Goal: Check status: Check status

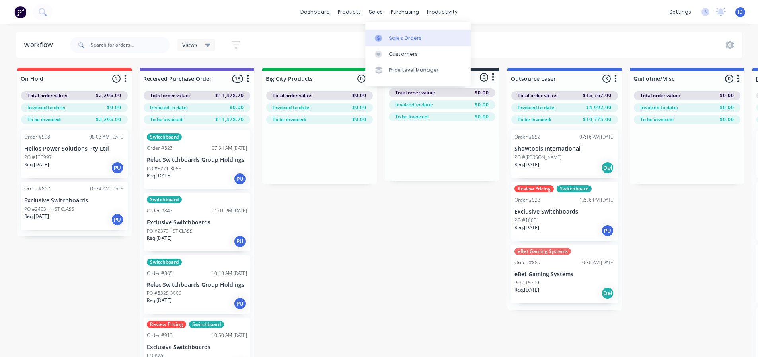
click at [379, 32] on link "Sales Orders" at bounding box center [417, 38] width 105 height 16
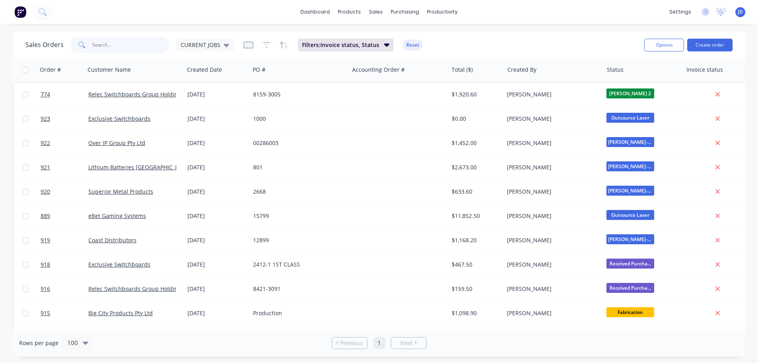
click at [139, 46] on input "text" at bounding box center [131, 45] width 78 height 16
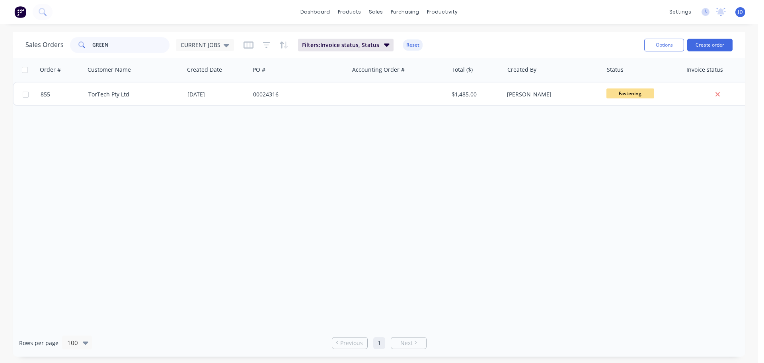
click at [107, 51] on input "GREEN" at bounding box center [131, 45] width 78 height 16
click at [205, 43] on span "CURRENT JOBS" at bounding box center [201, 45] width 40 height 8
click at [206, 41] on span "CURRENT JOBS" at bounding box center [201, 45] width 40 height 8
drag, startPoint x: 418, startPoint y: 195, endPoint x: 405, endPoint y: 180, distance: 19.5
click at [414, 190] on div "Order # Customer Name Created Date PO # Accounting Order # Total ($) Created By…" at bounding box center [379, 193] width 733 height 271
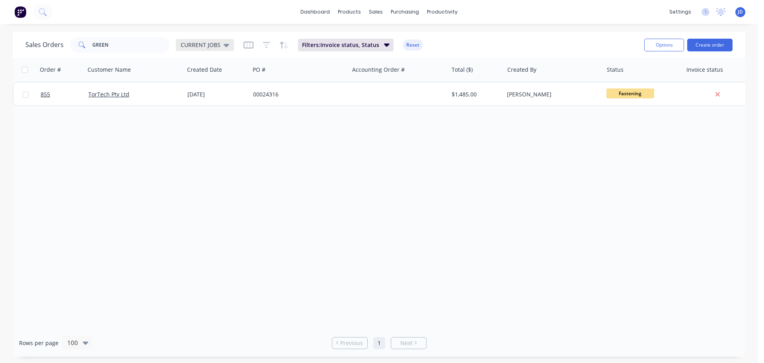
click at [211, 41] on div "CURRENT JOBS" at bounding box center [205, 45] width 58 height 12
click at [203, 144] on button "September" at bounding box center [223, 144] width 91 height 9
click at [520, 201] on div "Order # Customer Name Created Date PO # Accounting Order # Total ($) Created By…" at bounding box center [379, 193] width 733 height 271
click at [201, 49] on div "September" at bounding box center [200, 45] width 48 height 12
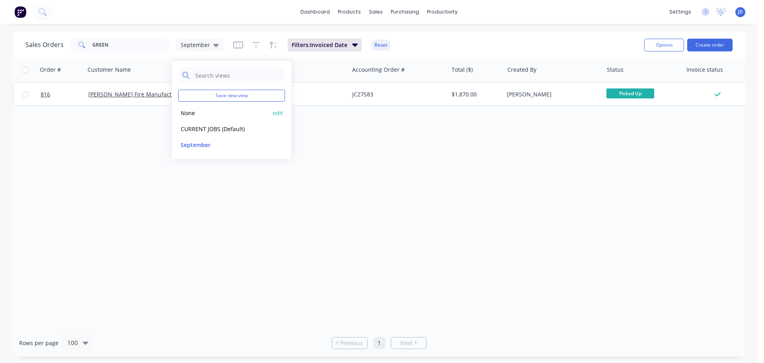
click at [207, 115] on button "None" at bounding box center [223, 112] width 91 height 9
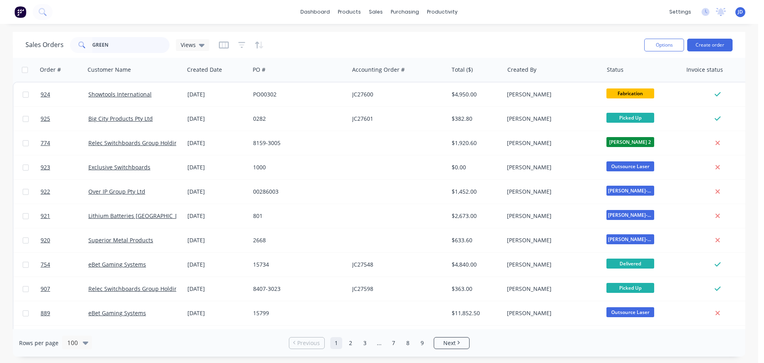
click at [142, 51] on input "GREEN" at bounding box center [131, 45] width 78 height 16
type input "[PERSON_NAME]"
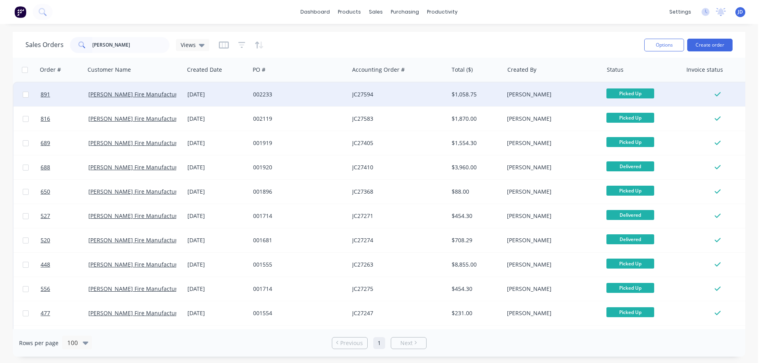
click at [304, 98] on div "002233" at bounding box center [297, 94] width 88 height 8
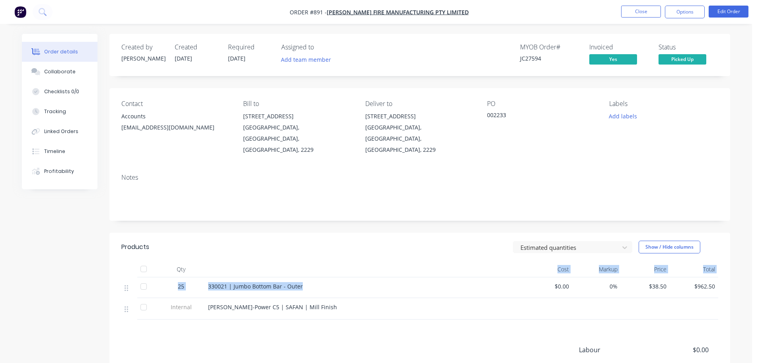
drag, startPoint x: 273, startPoint y: 270, endPoint x: 236, endPoint y: 262, distance: 37.9
click at [236, 262] on div "Qty Cost Markup Price Total 25 330021 | Jumbo Bottom Bar - Outer $0.00 0% $38.5…" at bounding box center [419, 290] width 597 height 58
click at [642, 17] on button "Close" at bounding box center [641, 12] width 40 height 12
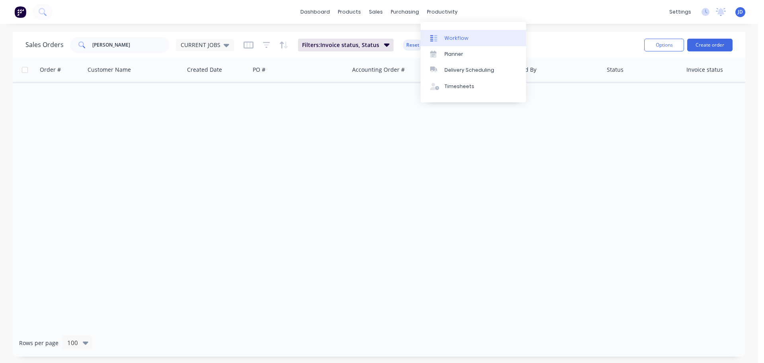
click at [438, 37] on div at bounding box center [436, 38] width 12 height 7
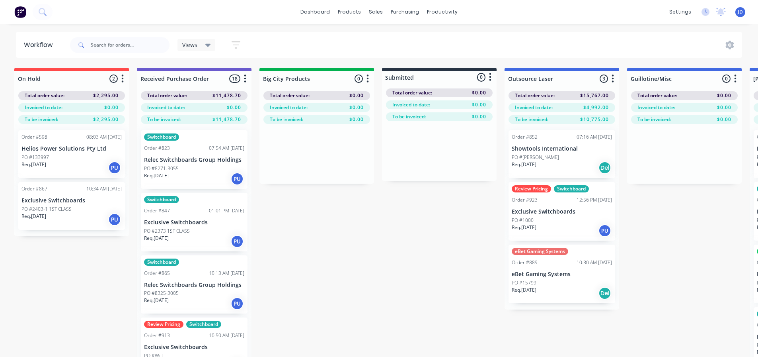
drag, startPoint x: 388, startPoint y: 218, endPoint x: 396, endPoint y: 213, distance: 9.1
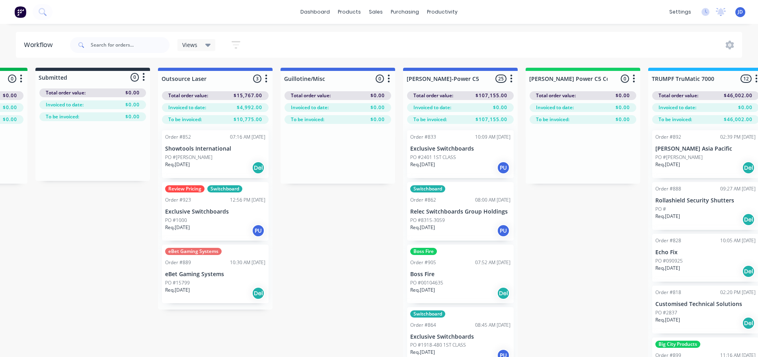
drag, startPoint x: 341, startPoint y: 201, endPoint x: 373, endPoint y: 189, distance: 34.1
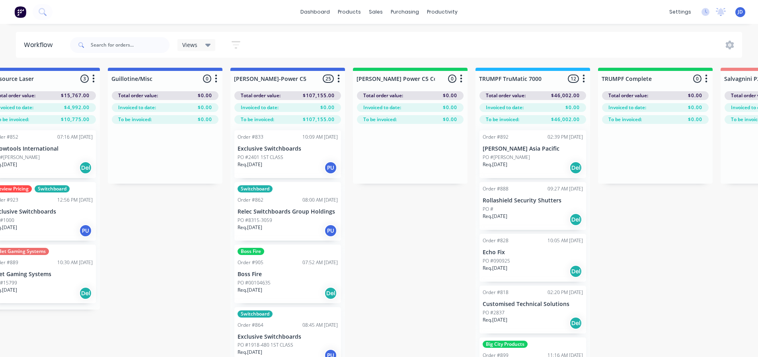
drag, startPoint x: 334, startPoint y: 206, endPoint x: 378, endPoint y: 201, distance: 44.0
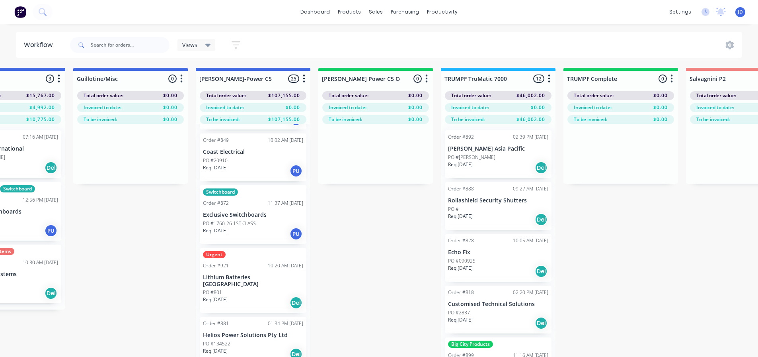
scroll to position [478, 0]
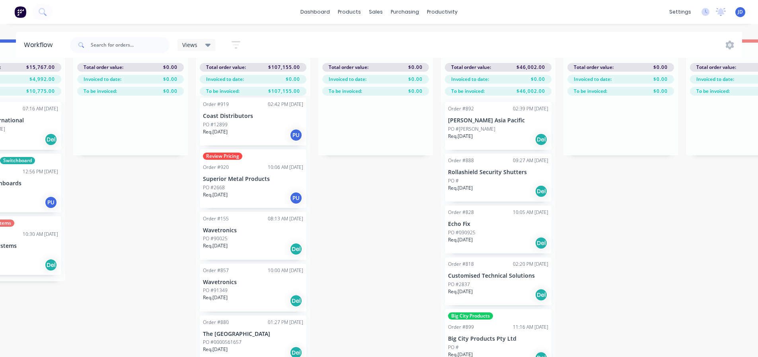
scroll to position [0, 557]
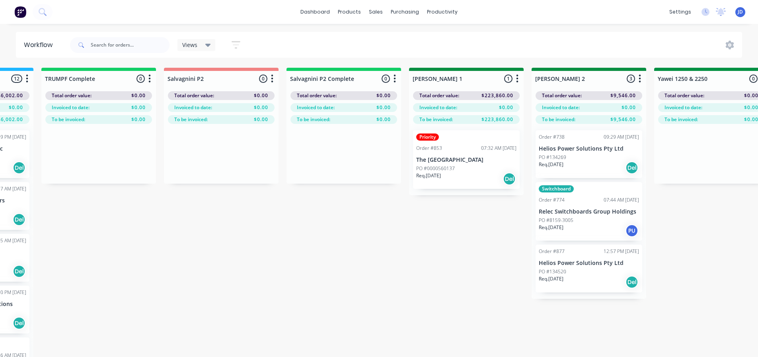
drag, startPoint x: 573, startPoint y: 282, endPoint x: 638, endPoint y: 262, distance: 68.1
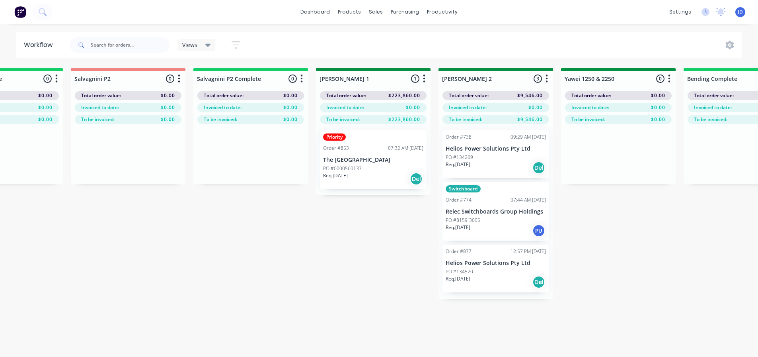
drag, startPoint x: 416, startPoint y: 278, endPoint x: 435, endPoint y: 275, distance: 18.9
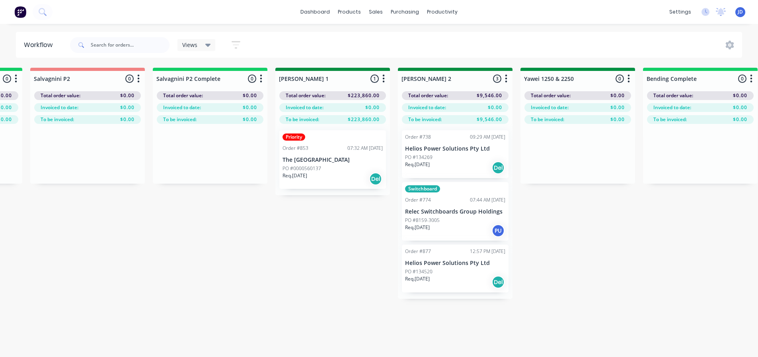
drag, startPoint x: 292, startPoint y: 272, endPoint x: 304, endPoint y: 272, distance: 11.9
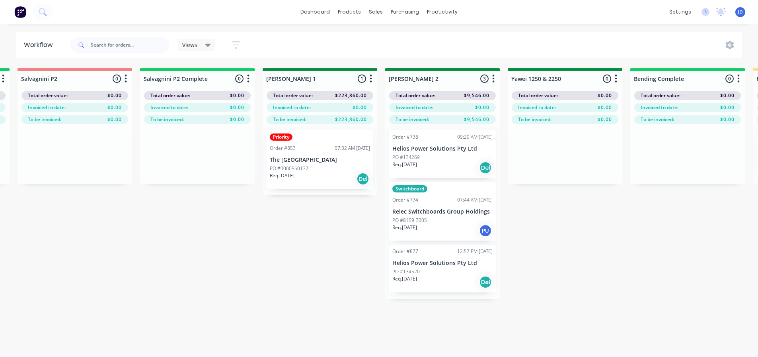
scroll to position [0, 1233]
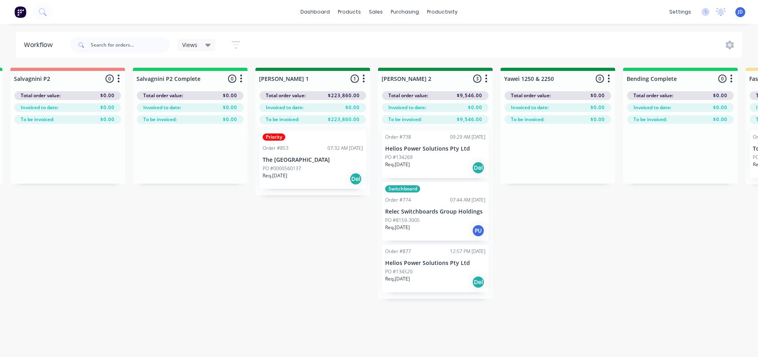
drag, startPoint x: 363, startPoint y: 296, endPoint x: 371, endPoint y: 296, distance: 8.4
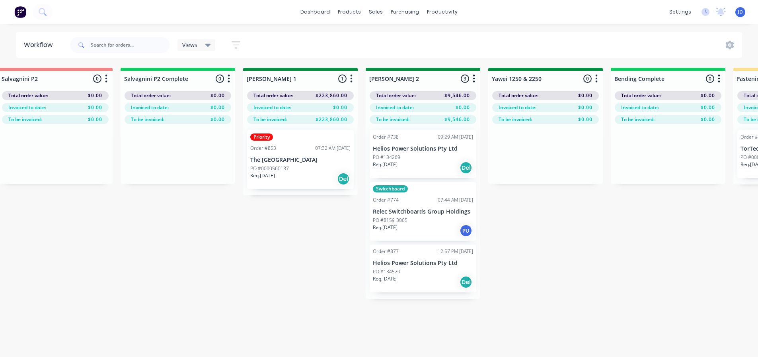
drag, startPoint x: 222, startPoint y: 232, endPoint x: 255, endPoint y: 230, distance: 33.5
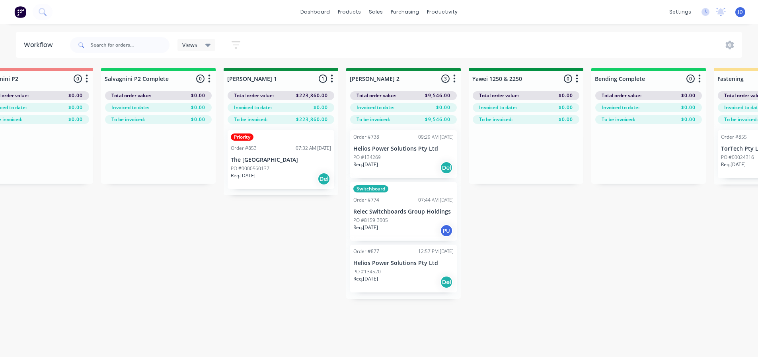
click at [372, 220] on p "PO #8159-3005" at bounding box center [370, 220] width 35 height 7
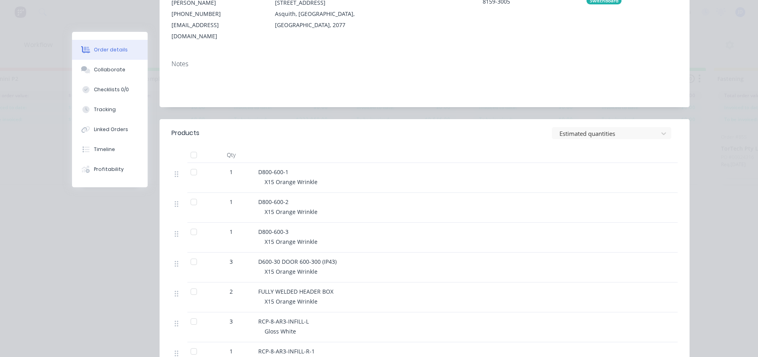
scroll to position [0, 0]
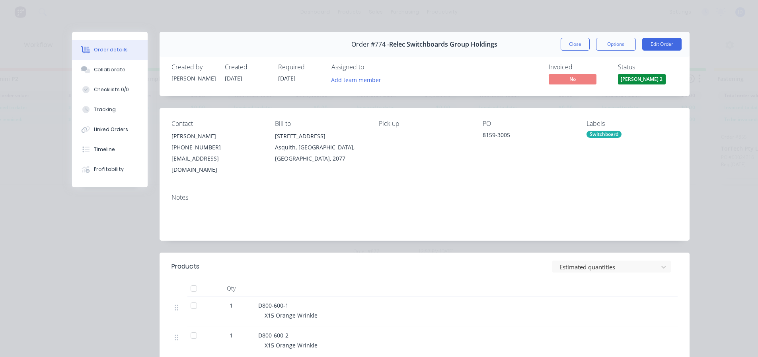
click at [568, 49] on button "Close" at bounding box center [575, 44] width 29 height 13
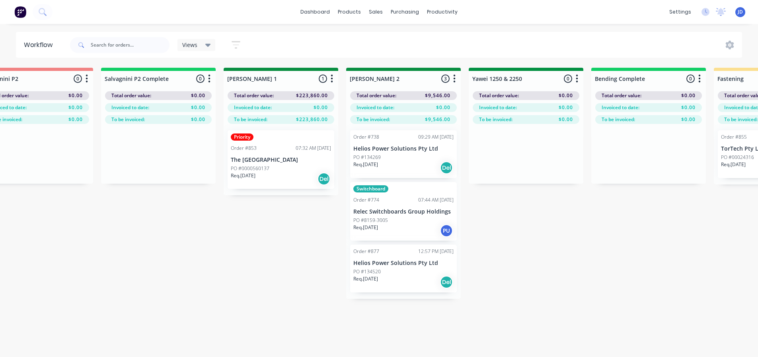
click at [398, 260] on p "Helios Power Solutions Pty Ltd" at bounding box center [403, 263] width 100 height 7
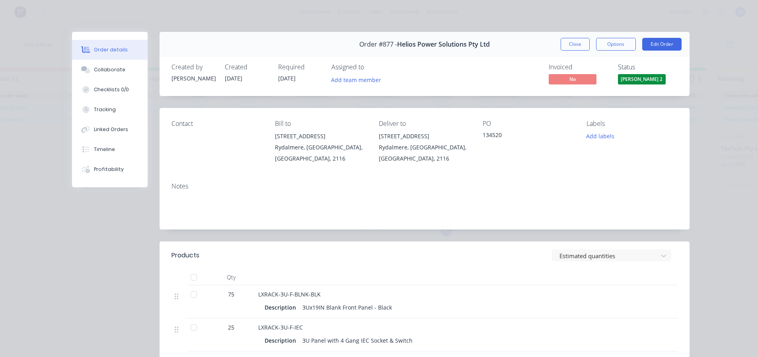
click at [575, 47] on button "Close" at bounding box center [575, 44] width 29 height 13
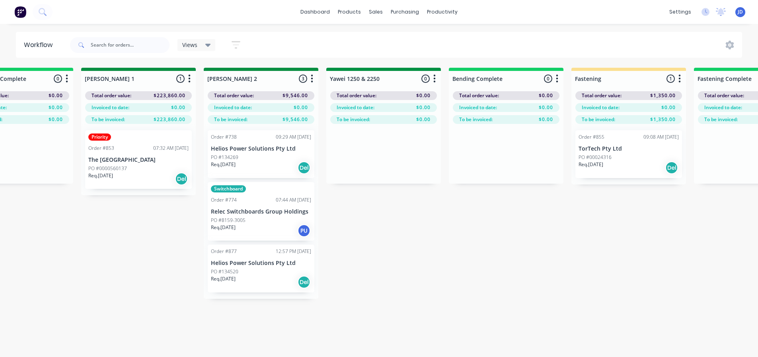
drag, startPoint x: 503, startPoint y: 205, endPoint x: 555, endPoint y: 171, distance: 62.0
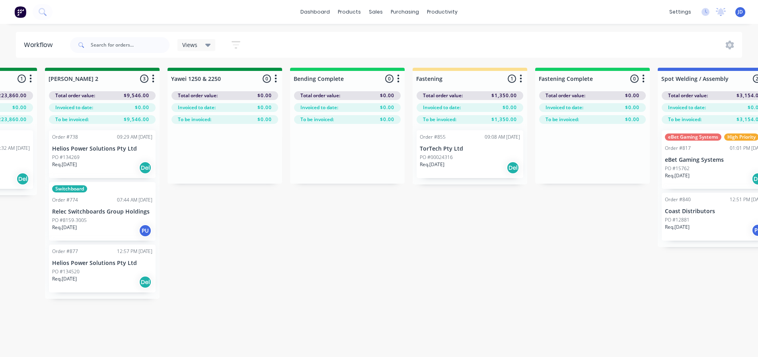
drag, startPoint x: 402, startPoint y: 222, endPoint x: 453, endPoint y: 205, distance: 53.6
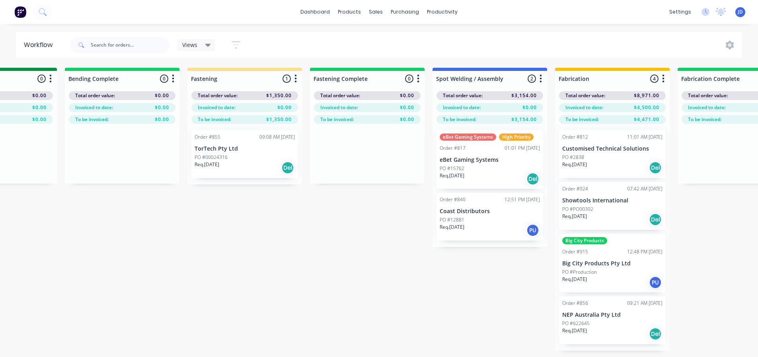
drag, startPoint x: 356, startPoint y: 220, endPoint x: 456, endPoint y: 201, distance: 102.0
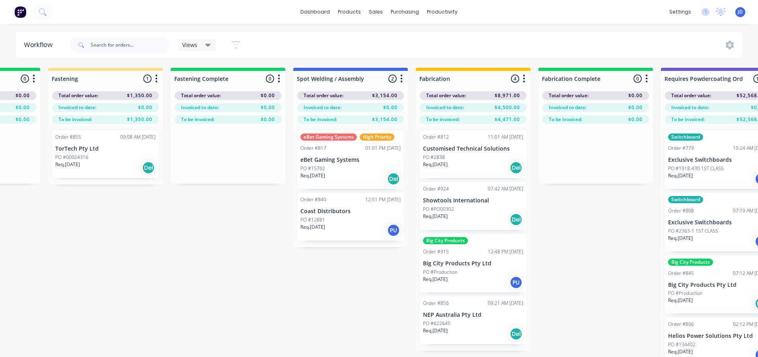
drag, startPoint x: 242, startPoint y: 256, endPoint x: 360, endPoint y: 223, distance: 122.1
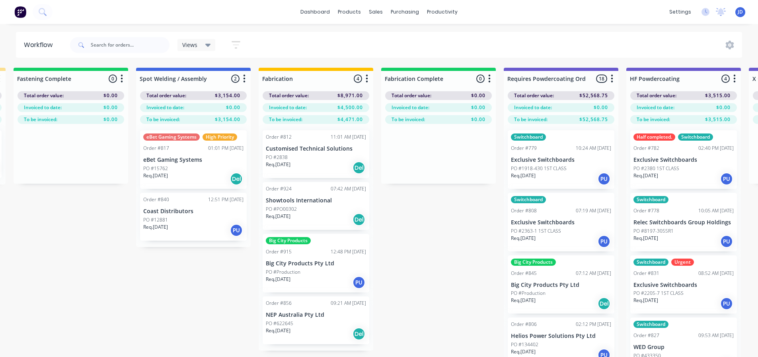
drag, startPoint x: 469, startPoint y: 285, endPoint x: 554, endPoint y: 255, distance: 90.0
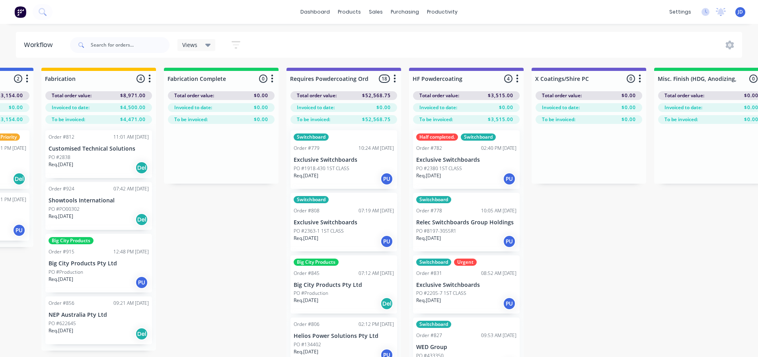
drag, startPoint x: 444, startPoint y: 293, endPoint x: 494, endPoint y: 279, distance: 51.9
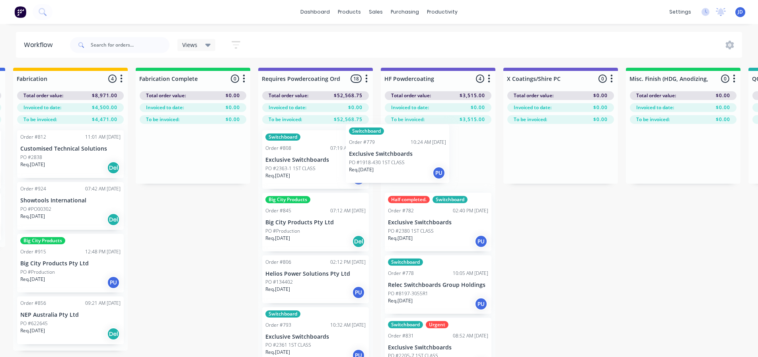
drag, startPoint x: 318, startPoint y: 180, endPoint x: 405, endPoint y: 174, distance: 86.5
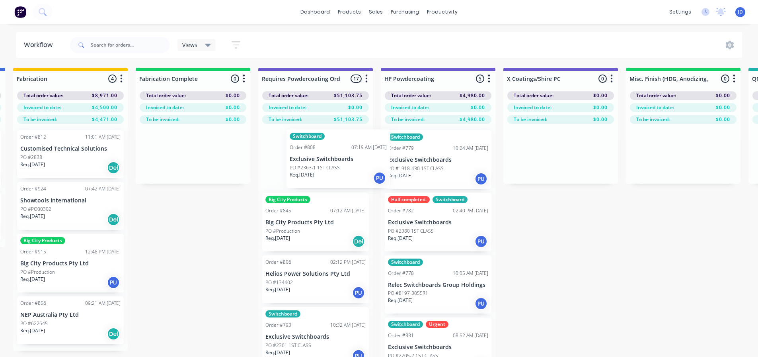
drag, startPoint x: 364, startPoint y: 174, endPoint x: 408, endPoint y: 172, distance: 43.5
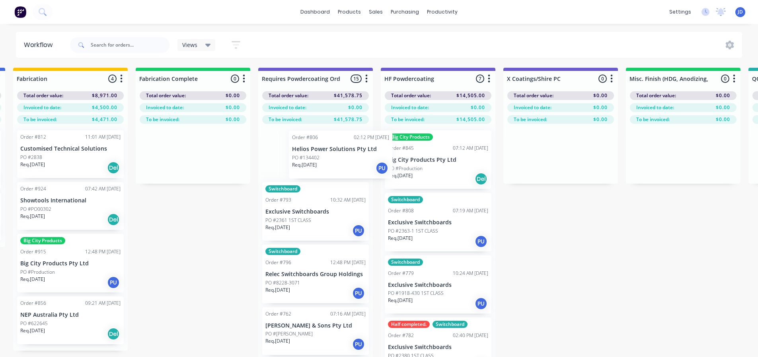
drag, startPoint x: 351, startPoint y: 161, endPoint x: 399, endPoint y: 159, distance: 48.2
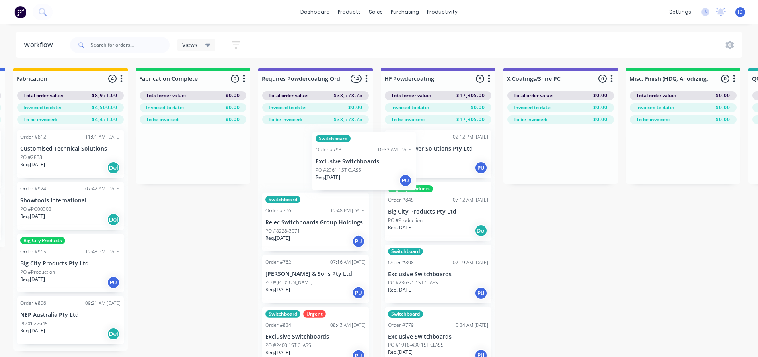
drag, startPoint x: 340, startPoint y: 162, endPoint x: 386, endPoint y: 157, distance: 46.4
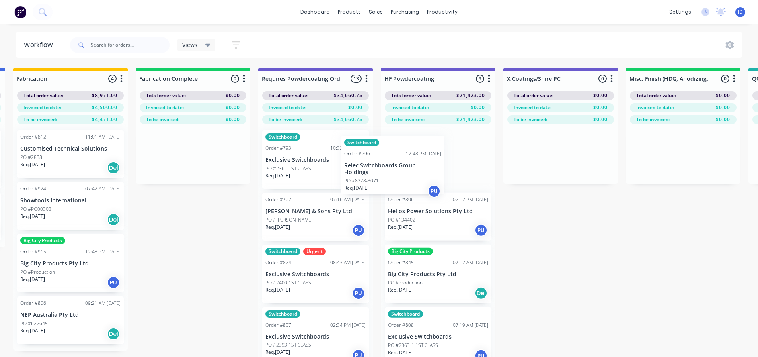
drag, startPoint x: 357, startPoint y: 166, endPoint x: 377, endPoint y: 162, distance: 19.9
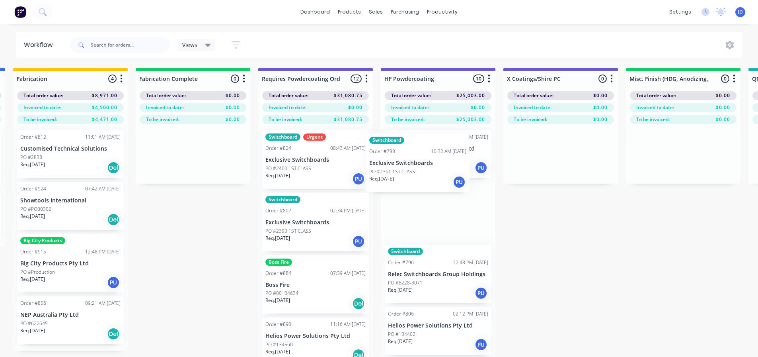
drag, startPoint x: 390, startPoint y: 165, endPoint x: 329, endPoint y: 163, distance: 60.9
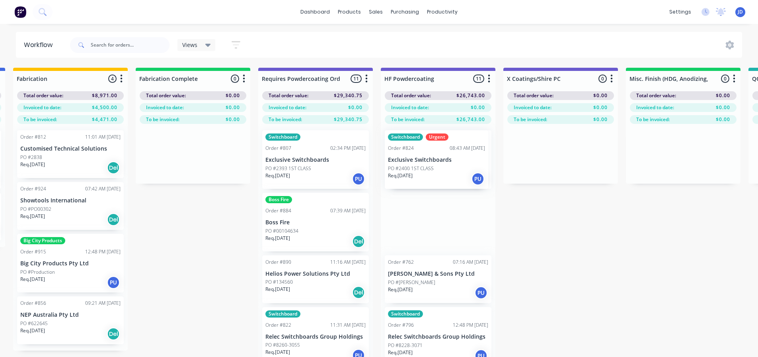
drag, startPoint x: 353, startPoint y: 169, endPoint x: 413, endPoint y: 165, distance: 59.8
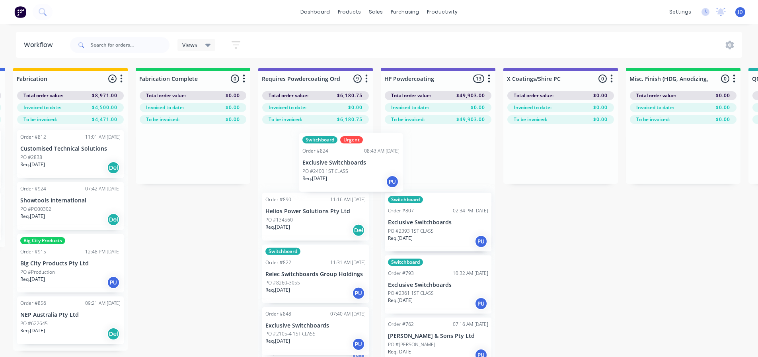
drag, startPoint x: 341, startPoint y: 170, endPoint x: 410, endPoint y: 165, distance: 68.7
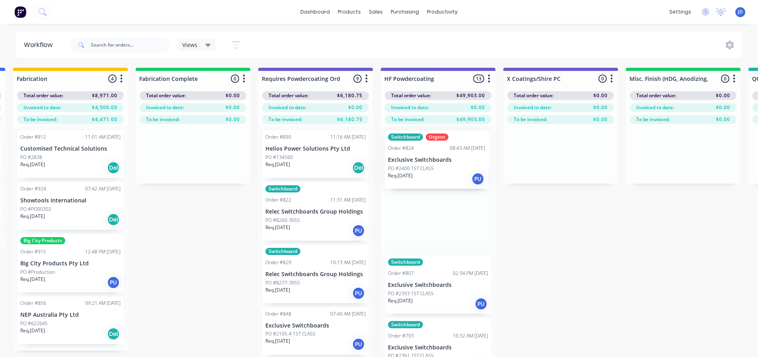
drag, startPoint x: 390, startPoint y: 169, endPoint x: 362, endPoint y: 167, distance: 28.3
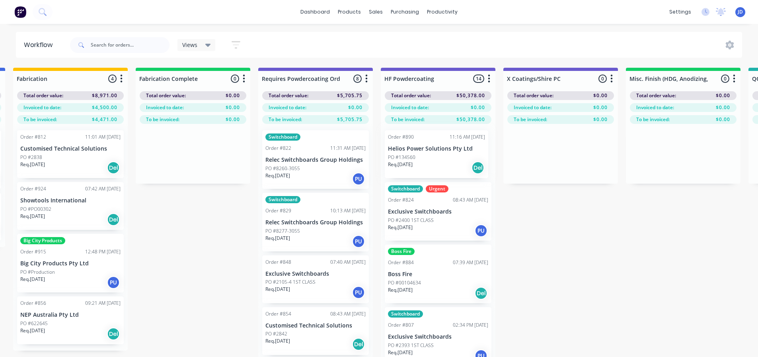
drag, startPoint x: 393, startPoint y: 170, endPoint x: 321, endPoint y: 166, distance: 71.8
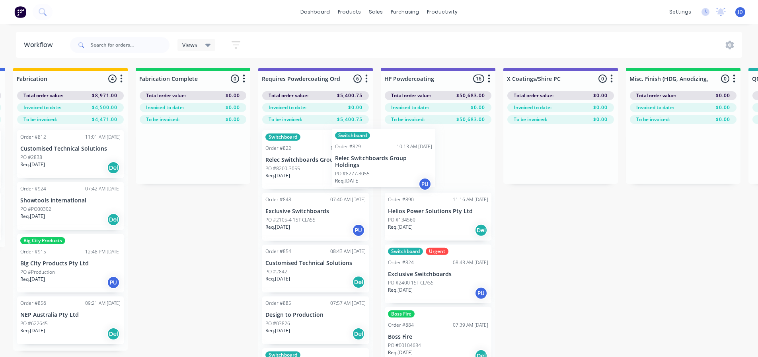
drag, startPoint x: 380, startPoint y: 165, endPoint x: 344, endPoint y: 164, distance: 35.5
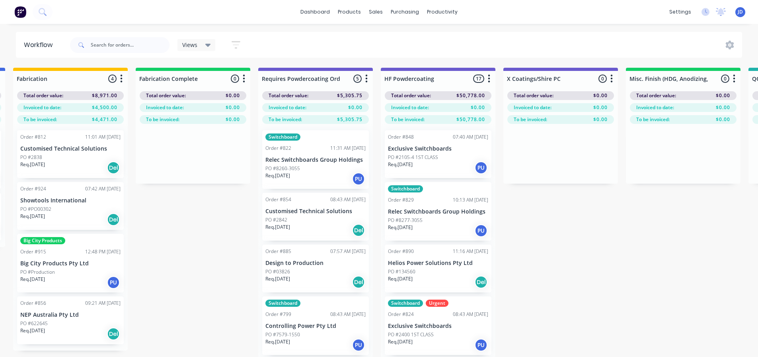
drag, startPoint x: 338, startPoint y: 166, endPoint x: 401, endPoint y: 164, distance: 63.3
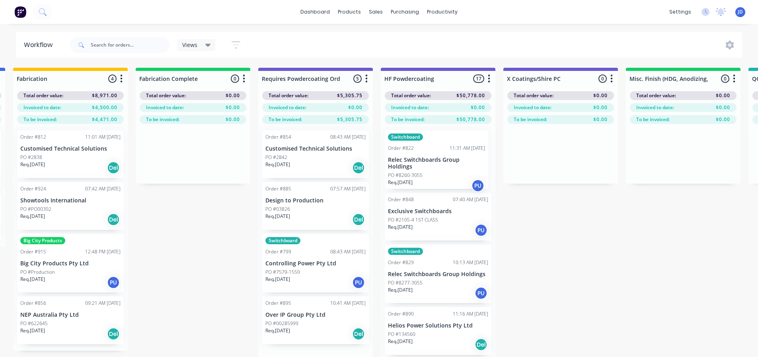
drag, startPoint x: 343, startPoint y: 166, endPoint x: 385, endPoint y: 164, distance: 42.3
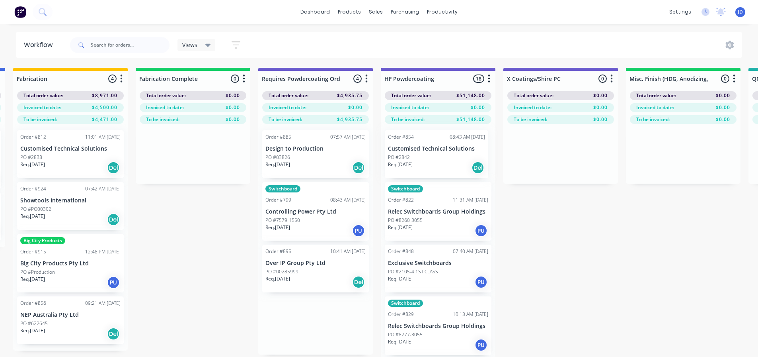
drag, startPoint x: 349, startPoint y: 165, endPoint x: 412, endPoint y: 159, distance: 62.8
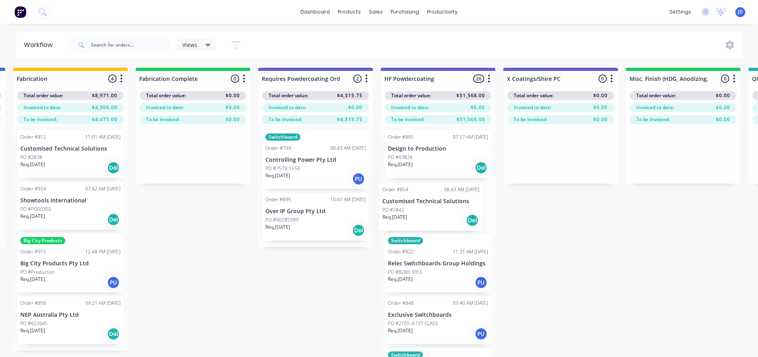
click at [413, 204] on div "Order #885 07:57 AM [DATE] Design to Production PO #03826 Req. [DATE] Del Order…" at bounding box center [438, 254] width 115 height 261
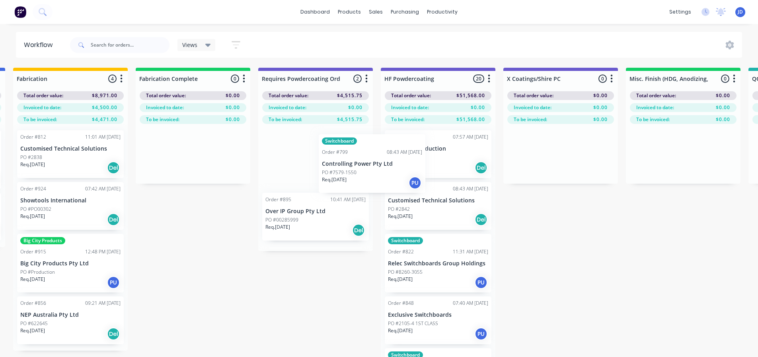
drag, startPoint x: 393, startPoint y: 189, endPoint x: 353, endPoint y: 184, distance: 40.8
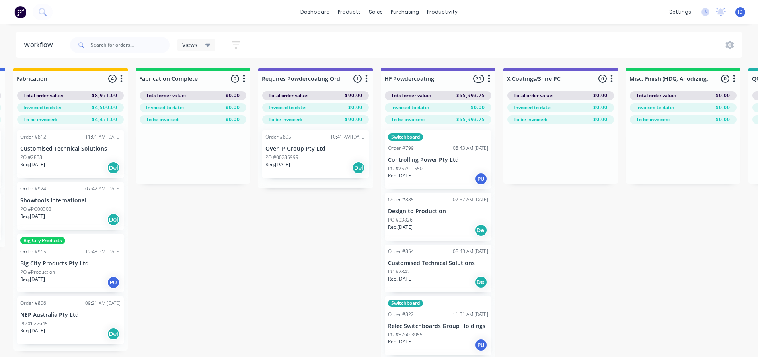
click at [316, 171] on div "Req. [DATE] Del" at bounding box center [315, 168] width 100 height 14
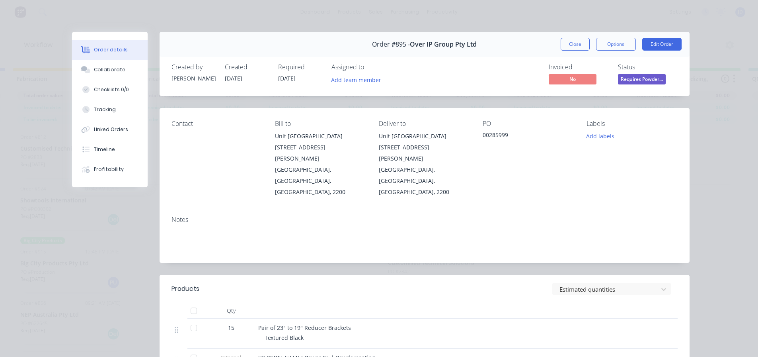
click at [572, 49] on button "Close" at bounding box center [575, 44] width 29 height 13
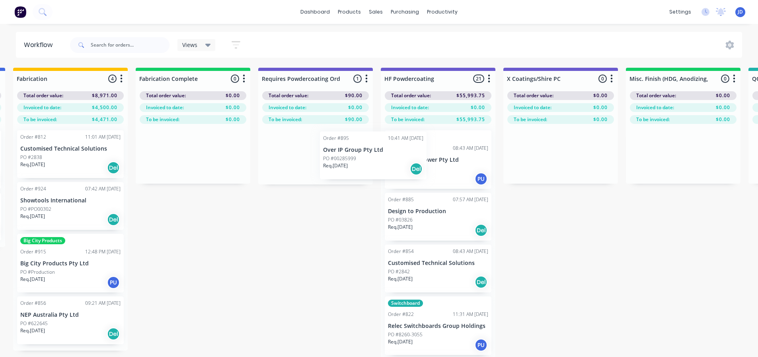
drag, startPoint x: 327, startPoint y: 150, endPoint x: 413, endPoint y: 151, distance: 85.6
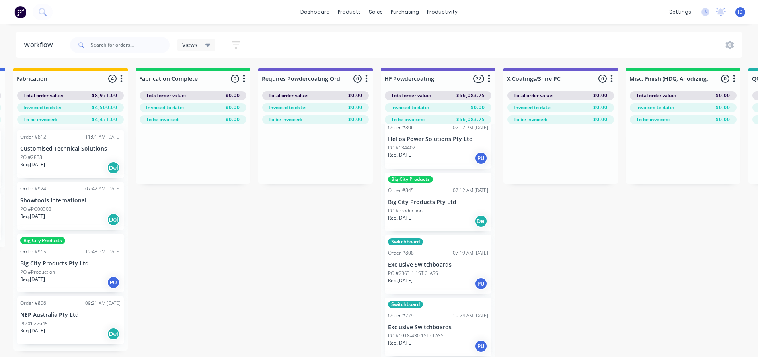
scroll to position [1000, 0]
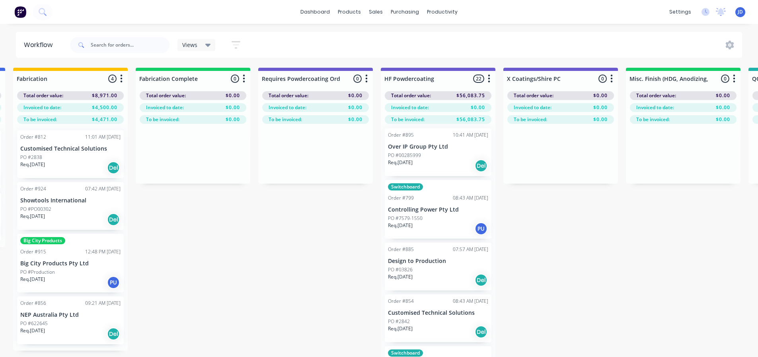
scroll to position [0, 0]
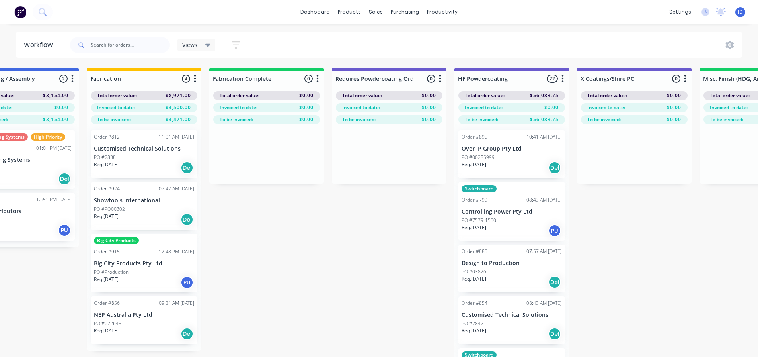
drag, startPoint x: 532, startPoint y: 263, endPoint x: 485, endPoint y: 249, distance: 49.2
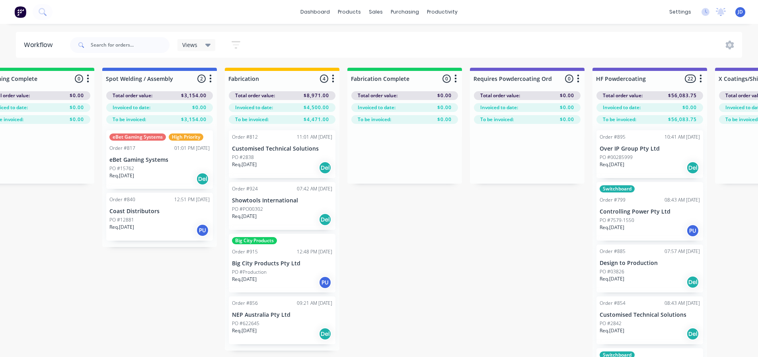
drag, startPoint x: 459, startPoint y: 252, endPoint x: 399, endPoint y: 230, distance: 63.3
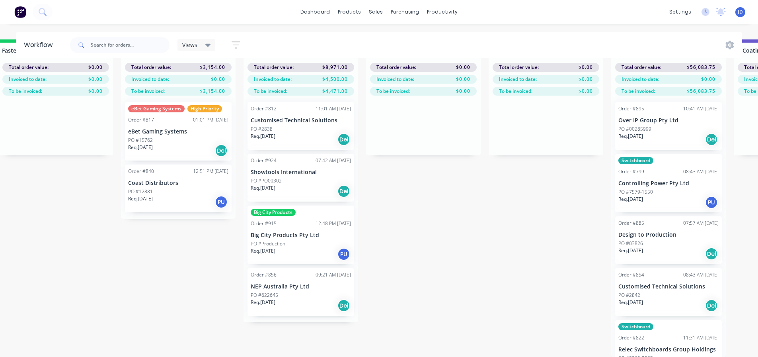
scroll to position [0, 2103]
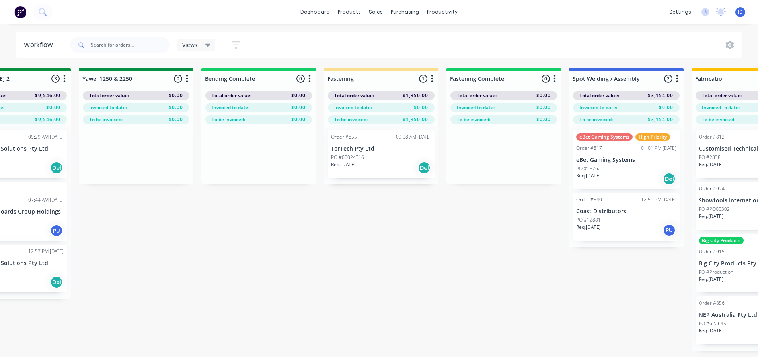
drag, startPoint x: 465, startPoint y: 237, endPoint x: 387, endPoint y: 197, distance: 87.6
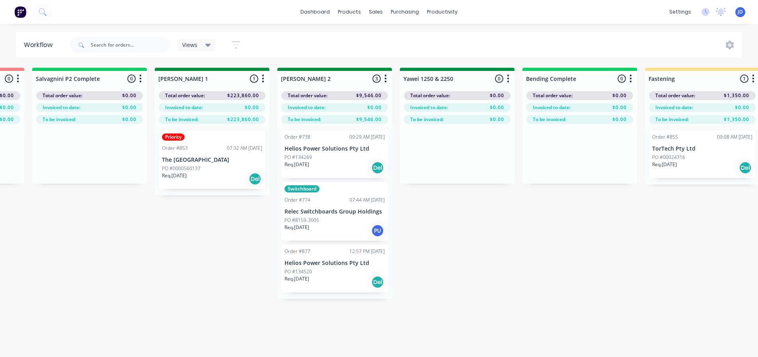
drag, startPoint x: 443, startPoint y: 269, endPoint x: 375, endPoint y: 242, distance: 72.6
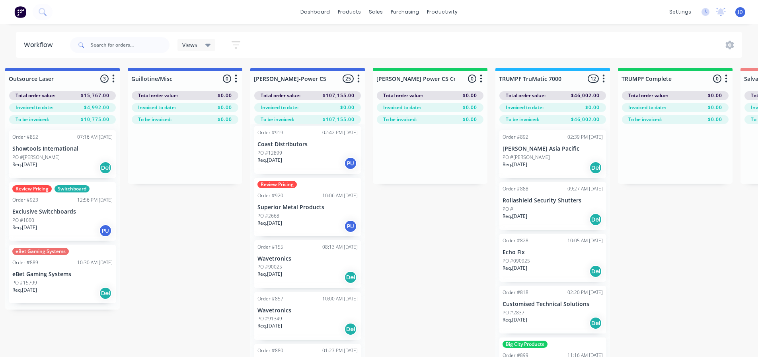
drag, startPoint x: 580, startPoint y: 277, endPoint x: 459, endPoint y: 263, distance: 122.1
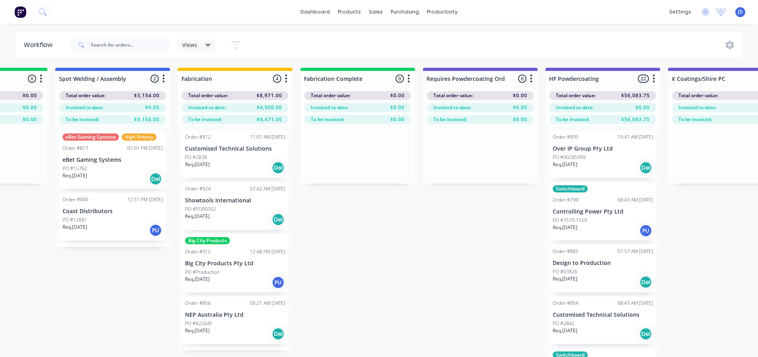
drag, startPoint x: 223, startPoint y: 260, endPoint x: 367, endPoint y: 244, distance: 144.6
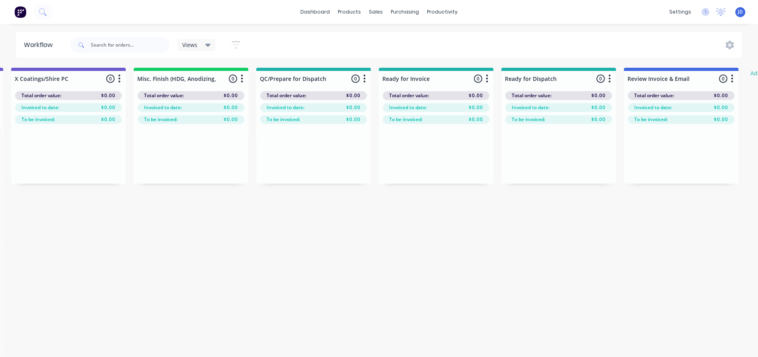
drag, startPoint x: 313, startPoint y: 248, endPoint x: 409, endPoint y: 237, distance: 97.0
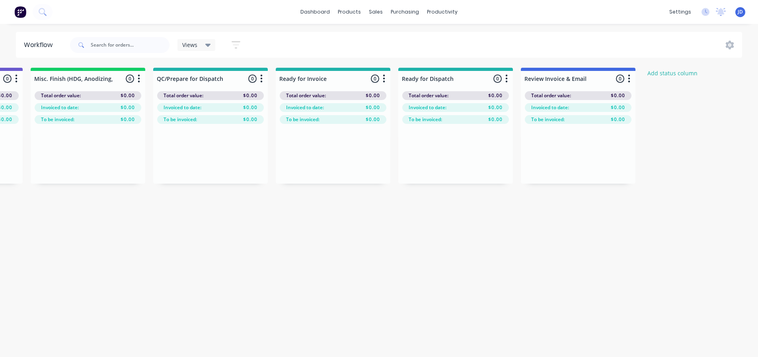
drag, startPoint x: 338, startPoint y: 245, endPoint x: 416, endPoint y: 240, distance: 78.6
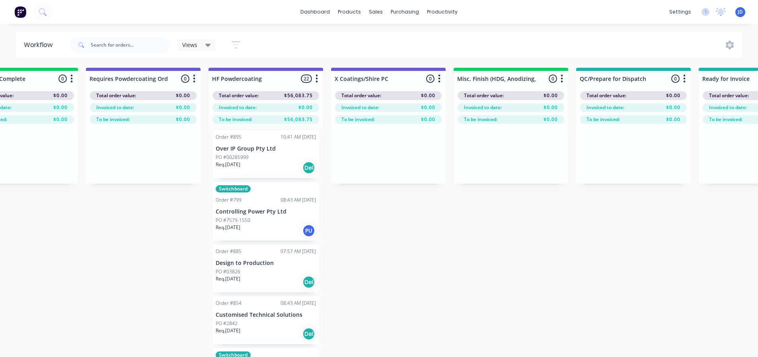
drag, startPoint x: 470, startPoint y: 247, endPoint x: 360, endPoint y: 238, distance: 111.0
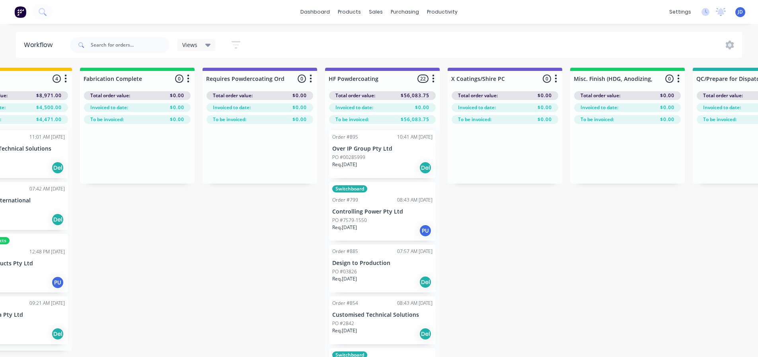
scroll to position [0, 2253]
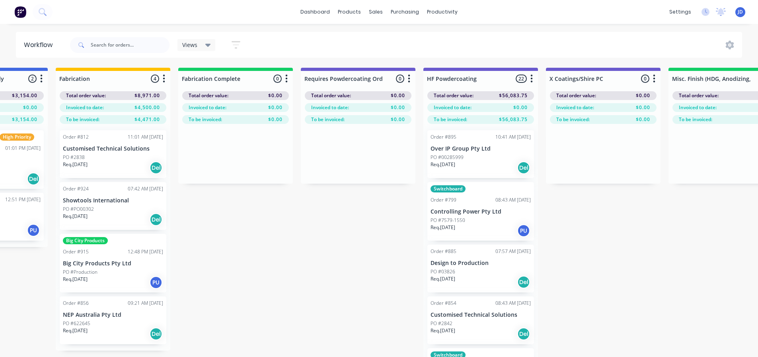
drag, startPoint x: 541, startPoint y: 259, endPoint x: 460, endPoint y: 252, distance: 81.1
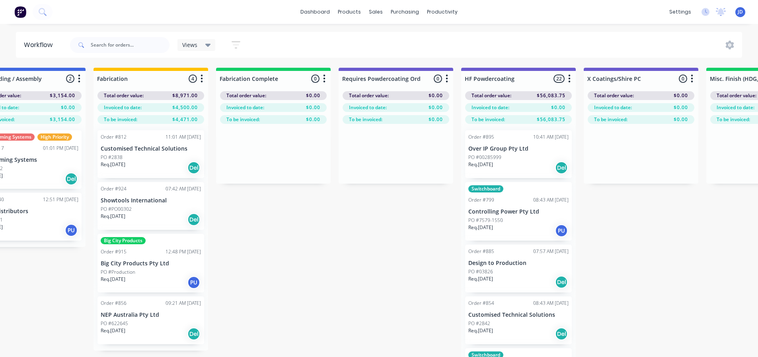
drag, startPoint x: 281, startPoint y: 191, endPoint x: 285, endPoint y: 194, distance: 5.1
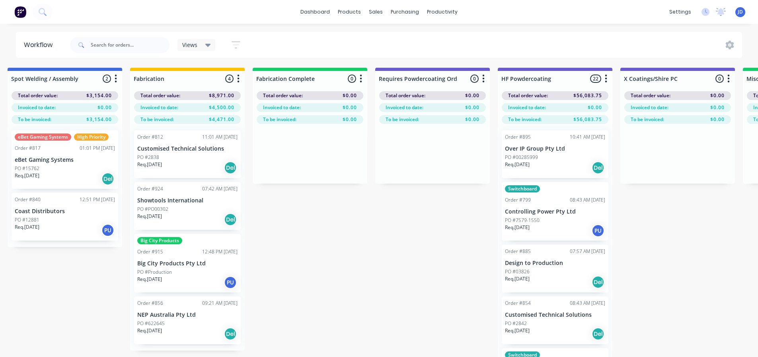
scroll to position [0, 2174]
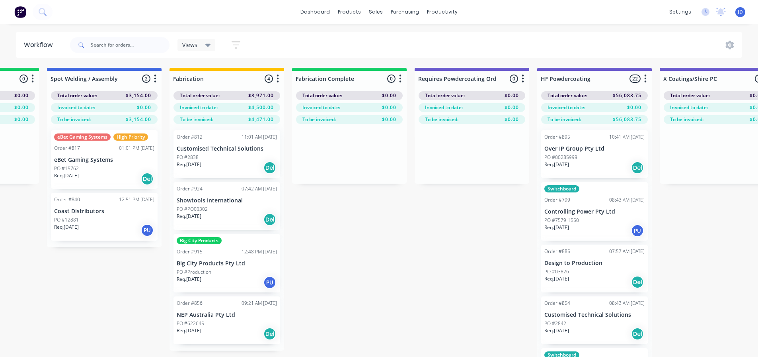
drag, startPoint x: 311, startPoint y: 265, endPoint x: 279, endPoint y: 257, distance: 32.9
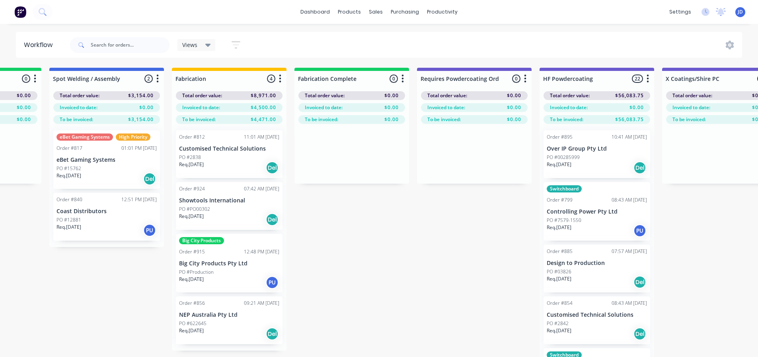
click at [222, 223] on div "Req. [DATE] Del" at bounding box center [229, 220] width 100 height 14
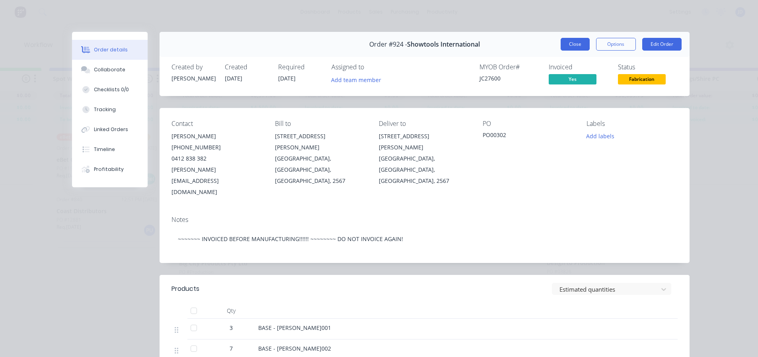
click at [568, 43] on button "Close" at bounding box center [575, 44] width 29 height 13
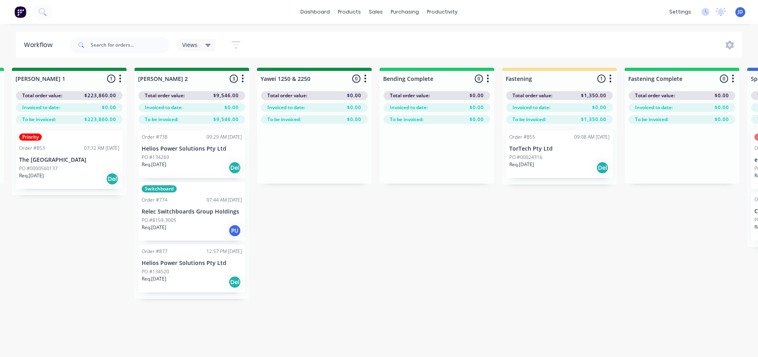
scroll to position [0, 1172]
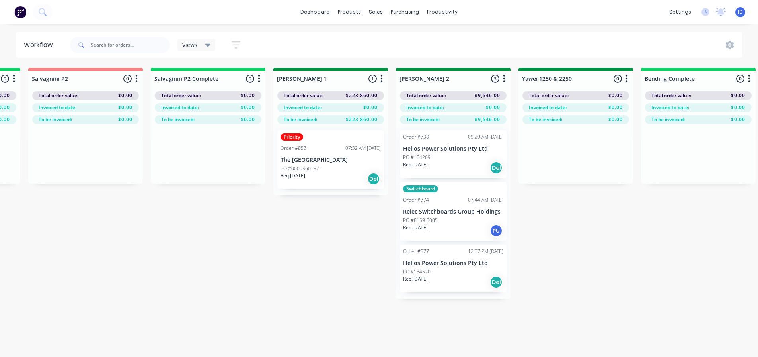
drag, startPoint x: 382, startPoint y: 190, endPoint x: 272, endPoint y: 152, distance: 116.7
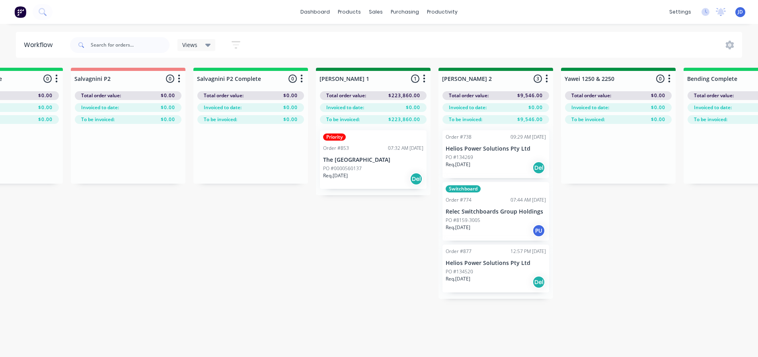
click at [490, 159] on div "PO #134269" at bounding box center [496, 157] width 100 height 7
